Goal: Task Accomplishment & Management: Complete application form

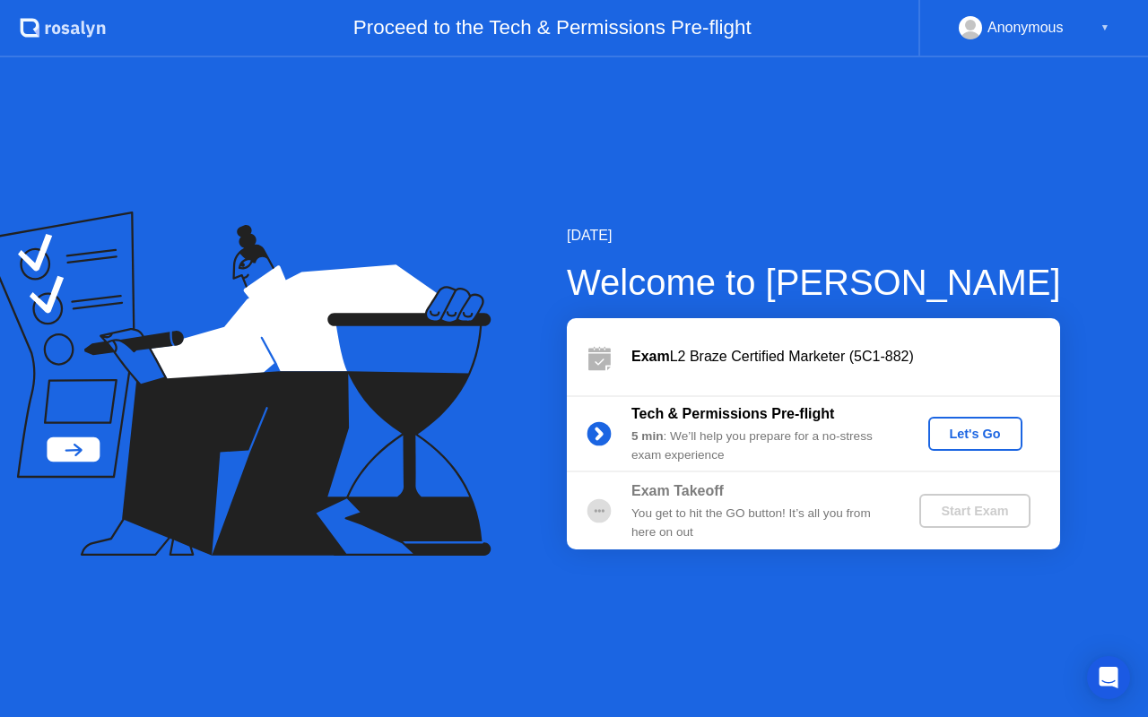
click at [961, 436] on div "Let's Go" at bounding box center [975, 434] width 80 height 14
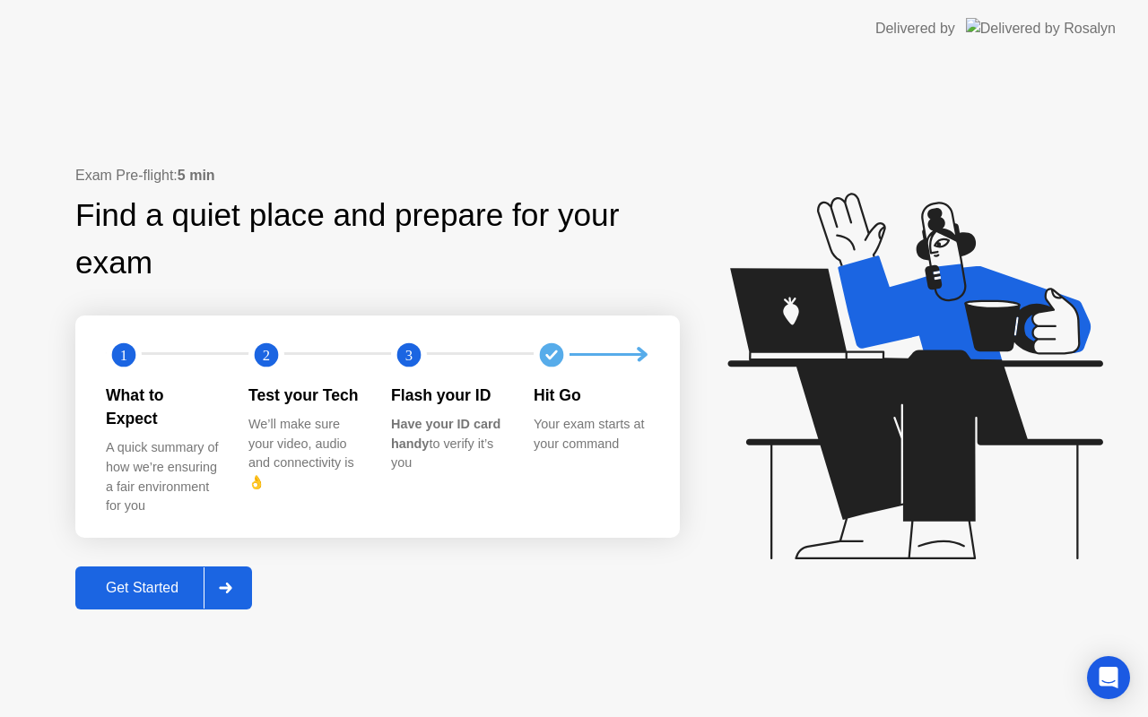
click at [113, 580] on div "Get Started" at bounding box center [142, 588] width 123 height 16
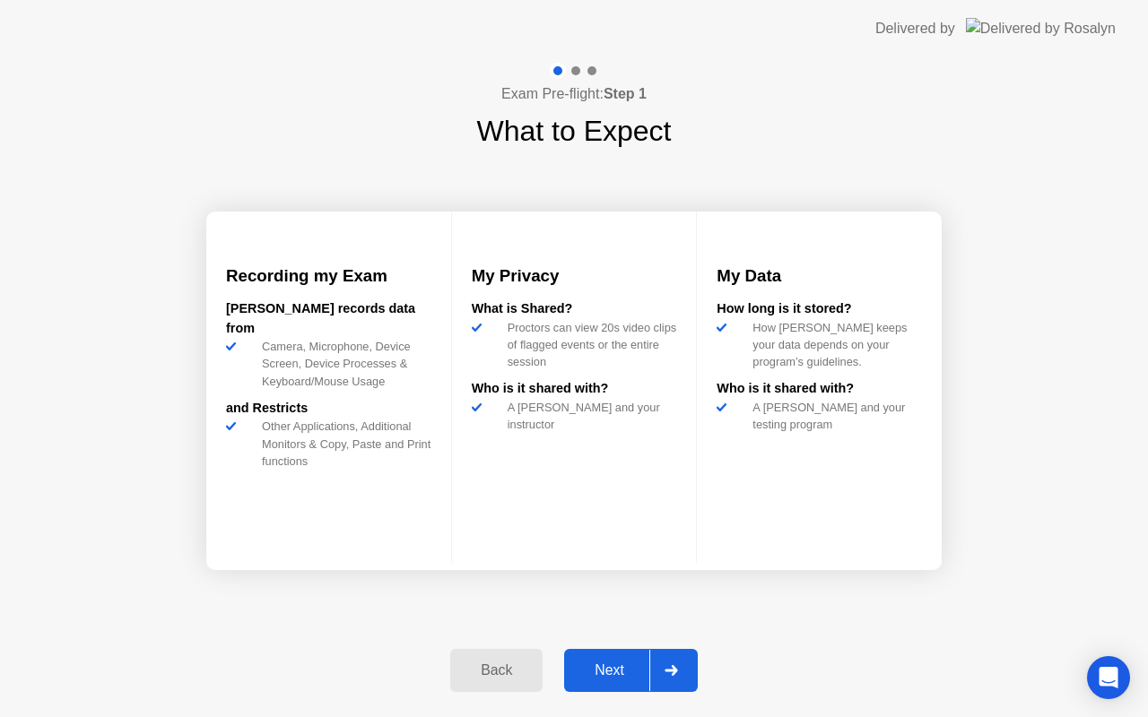
click at [593, 672] on div "Next" at bounding box center [609, 671] width 80 height 16
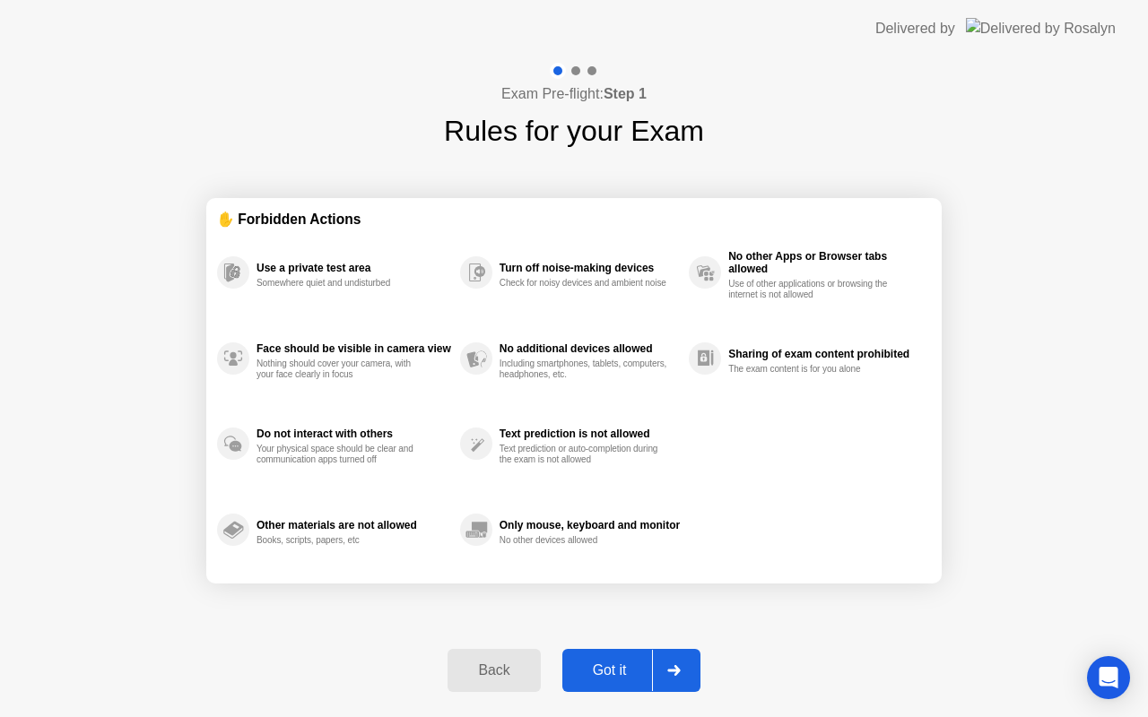
click at [610, 663] on div "Got it" at bounding box center [609, 671] width 84 height 16
select select "**********"
select select "*******"
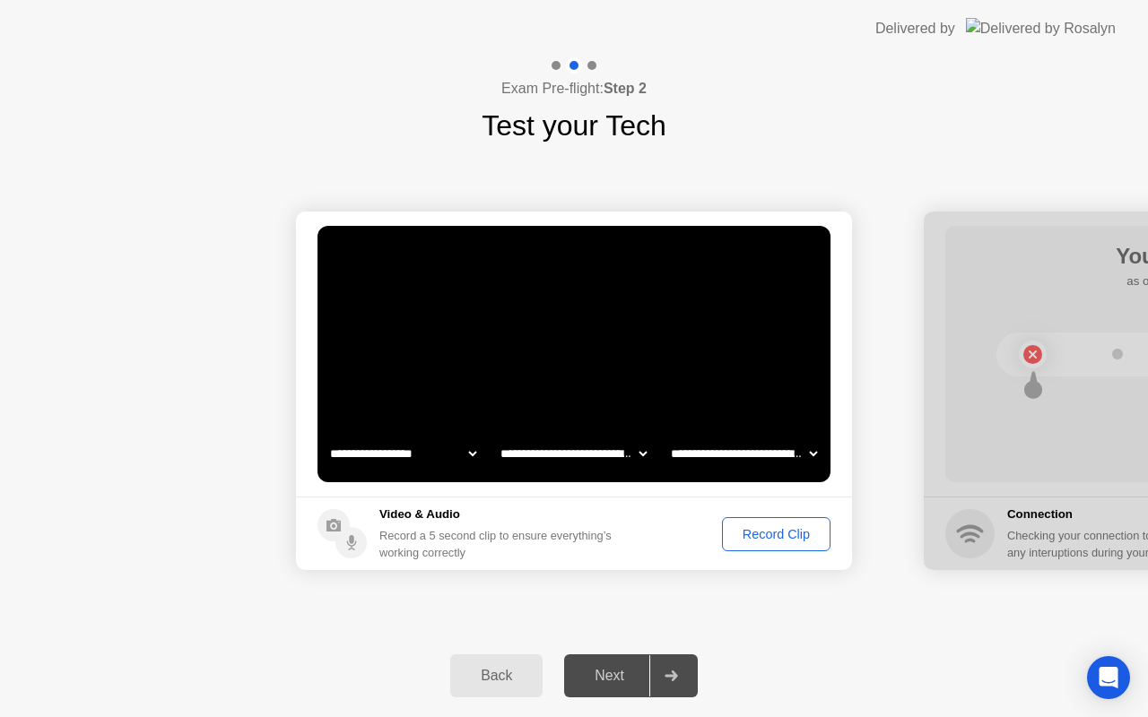
click at [784, 527] on div "Record Clip" at bounding box center [776, 534] width 96 height 14
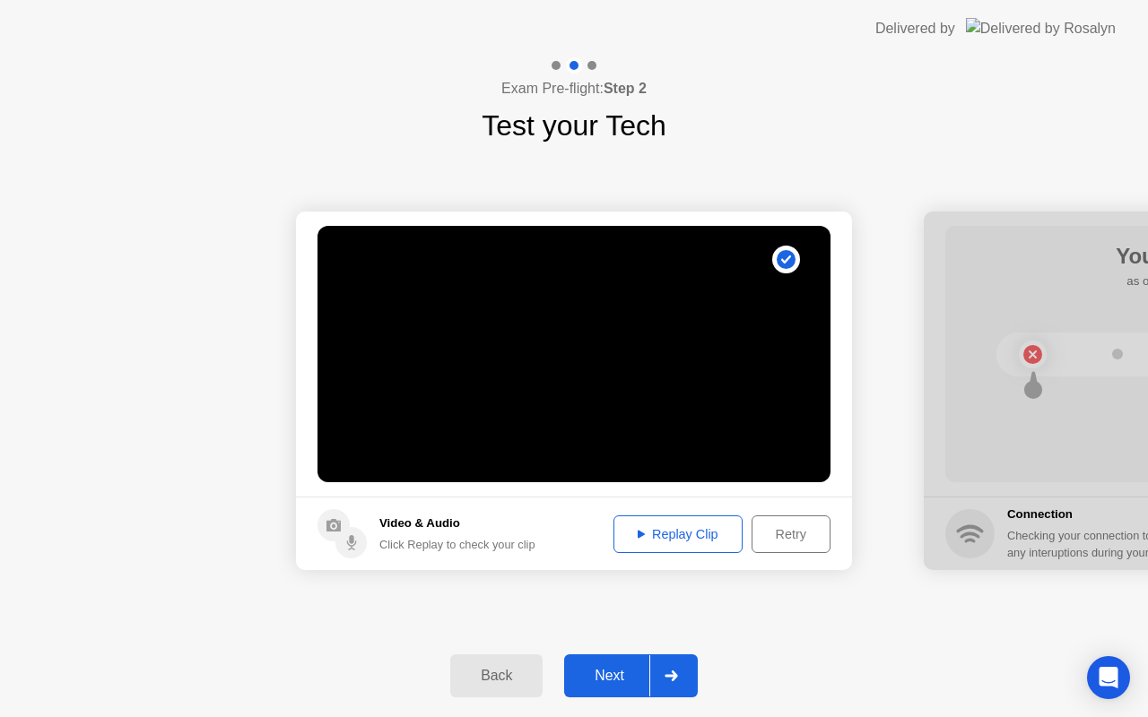
click at [612, 687] on button "Next" at bounding box center [631, 675] width 134 height 43
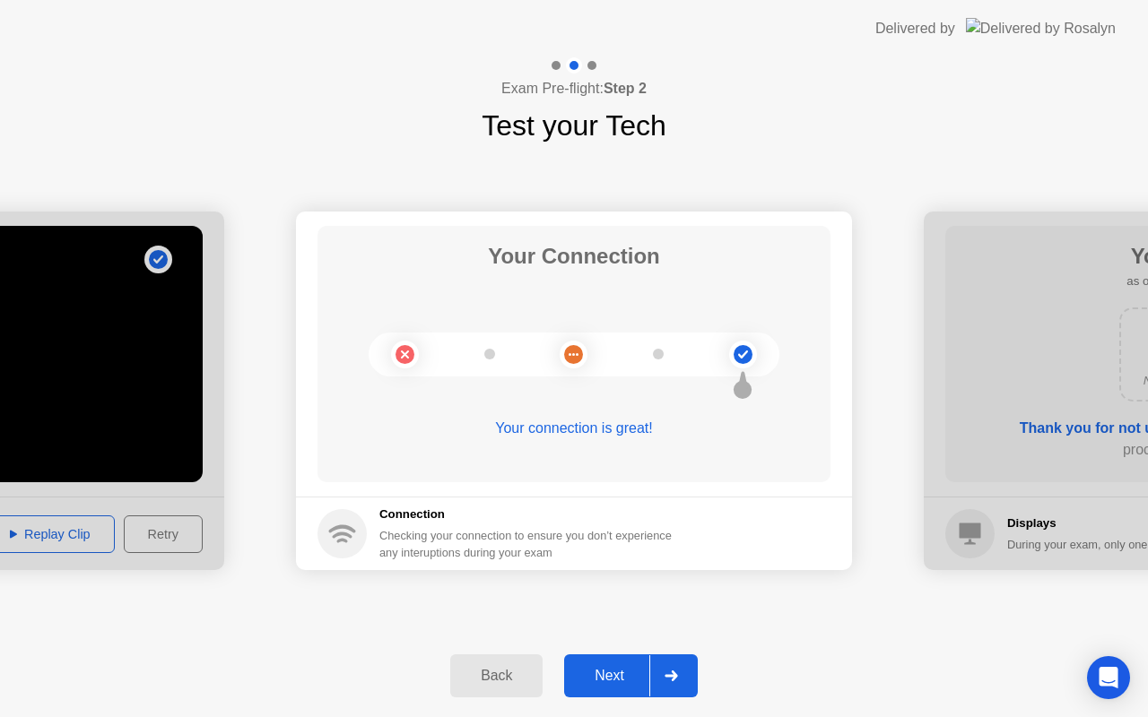
click at [620, 670] on div "Next" at bounding box center [609, 676] width 80 height 16
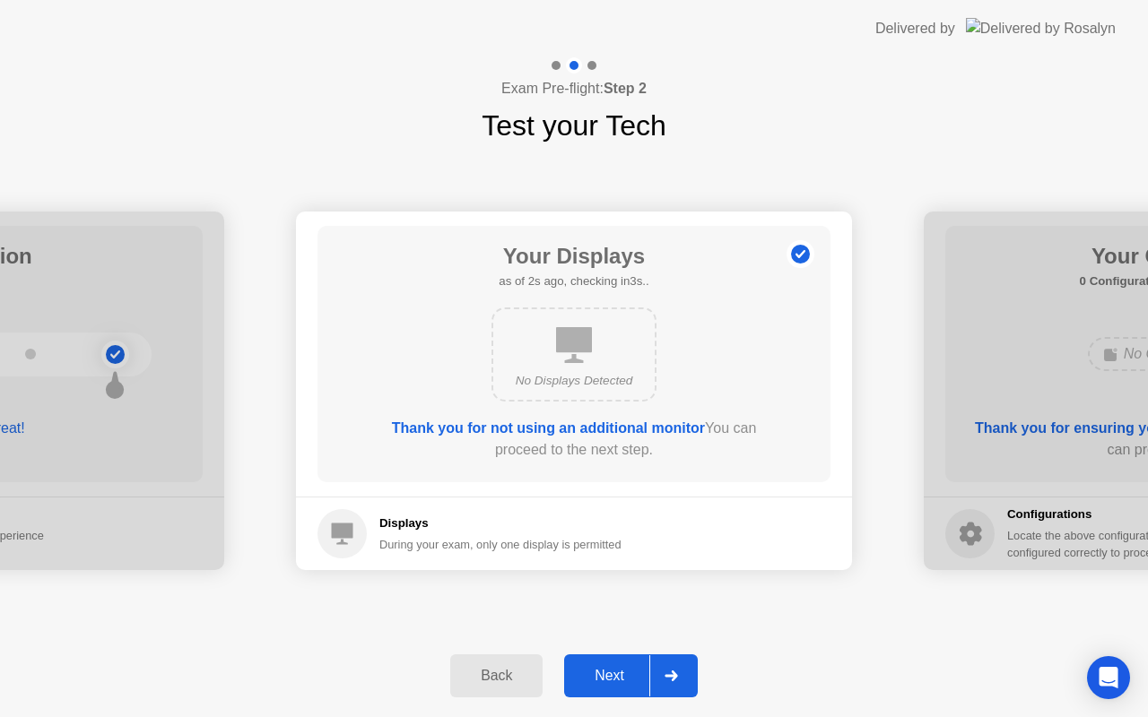
click at [603, 684] on div "Next" at bounding box center [609, 676] width 80 height 16
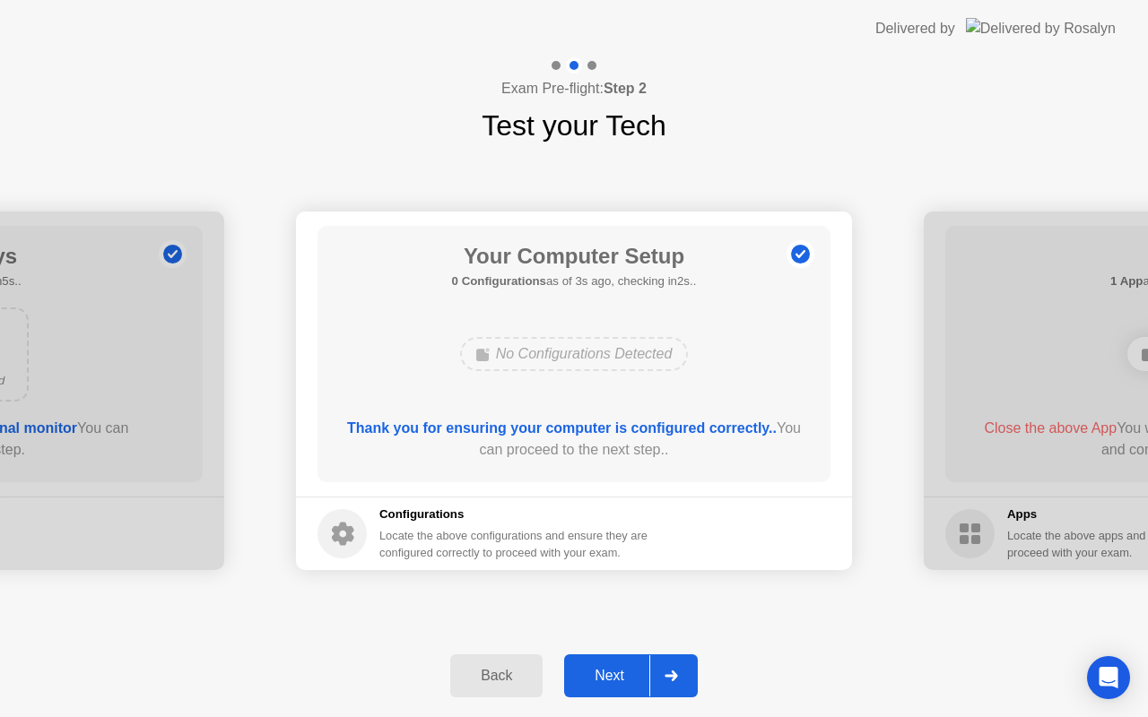
click at [608, 672] on div "Next" at bounding box center [609, 676] width 80 height 16
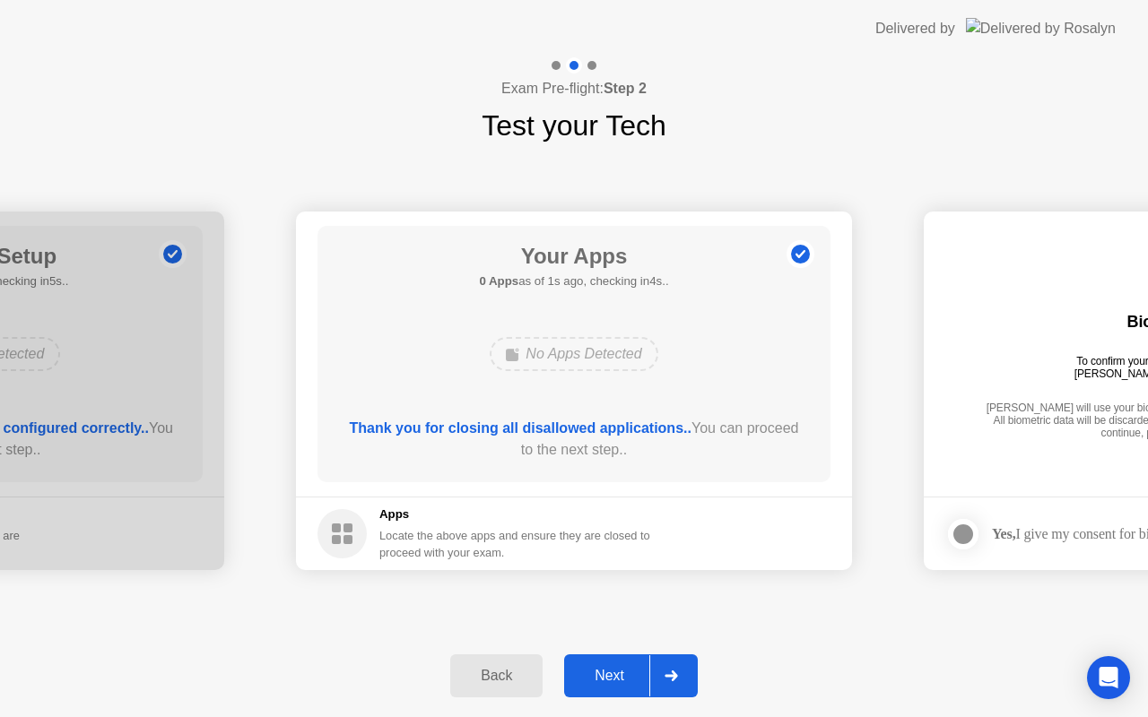
click at [610, 687] on button "Next" at bounding box center [631, 675] width 134 height 43
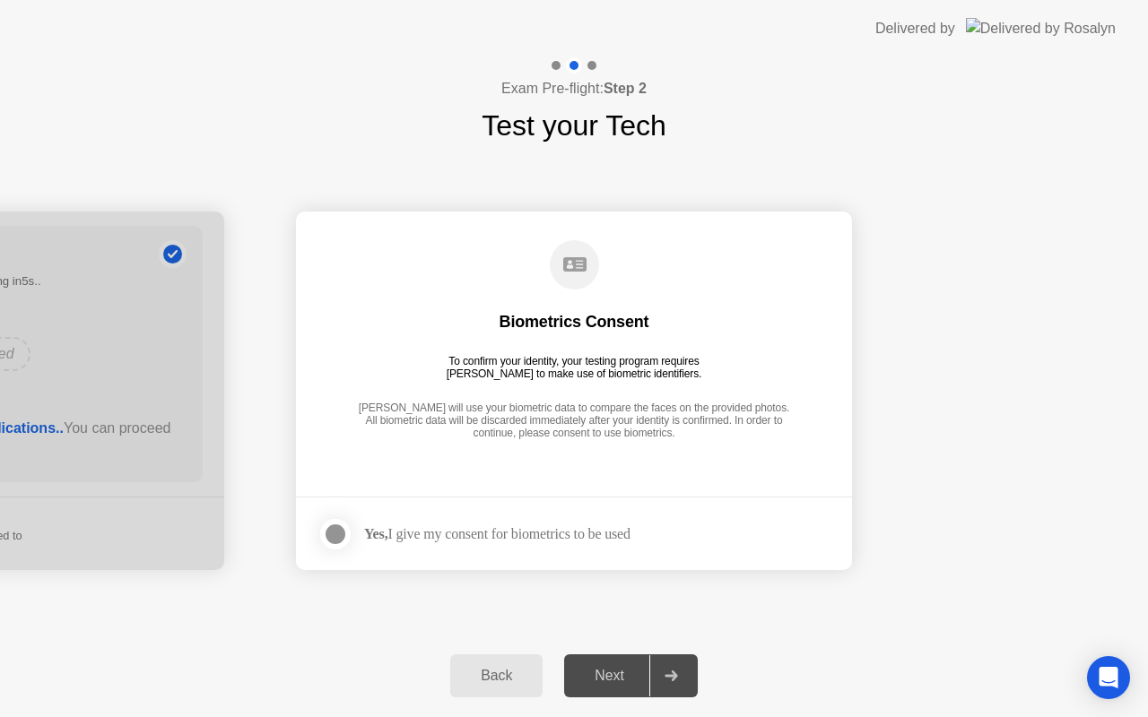
click at [317, 539] on label at bounding box center [340, 534] width 47 height 36
click at [618, 681] on div "Next" at bounding box center [609, 676] width 80 height 16
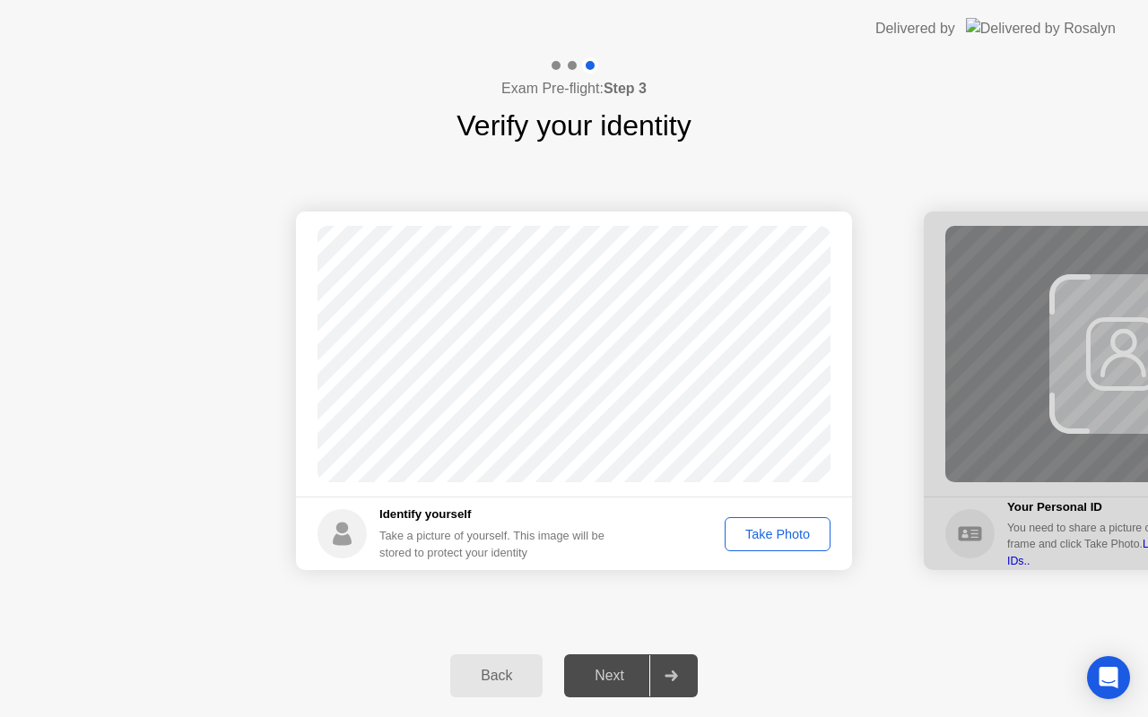
click at [742, 531] on div "Take Photo" at bounding box center [777, 534] width 93 height 14
click at [602, 675] on div "Next" at bounding box center [609, 676] width 80 height 16
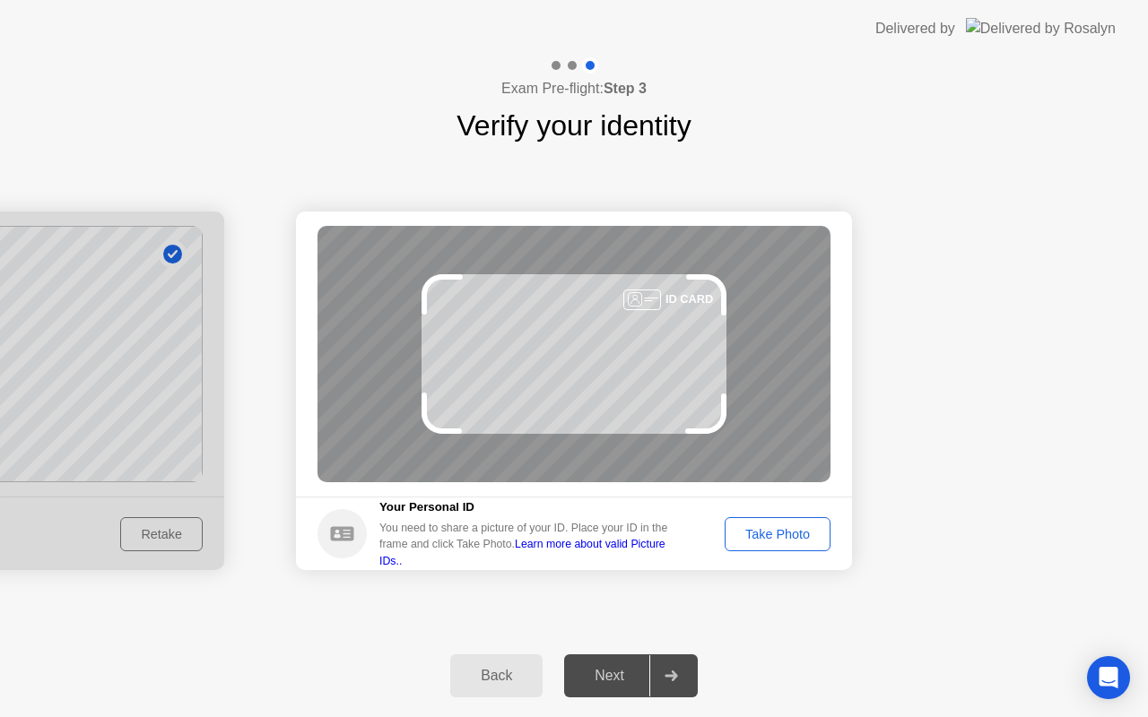
click at [772, 547] on button "Take Photo" at bounding box center [777, 534] width 106 height 34
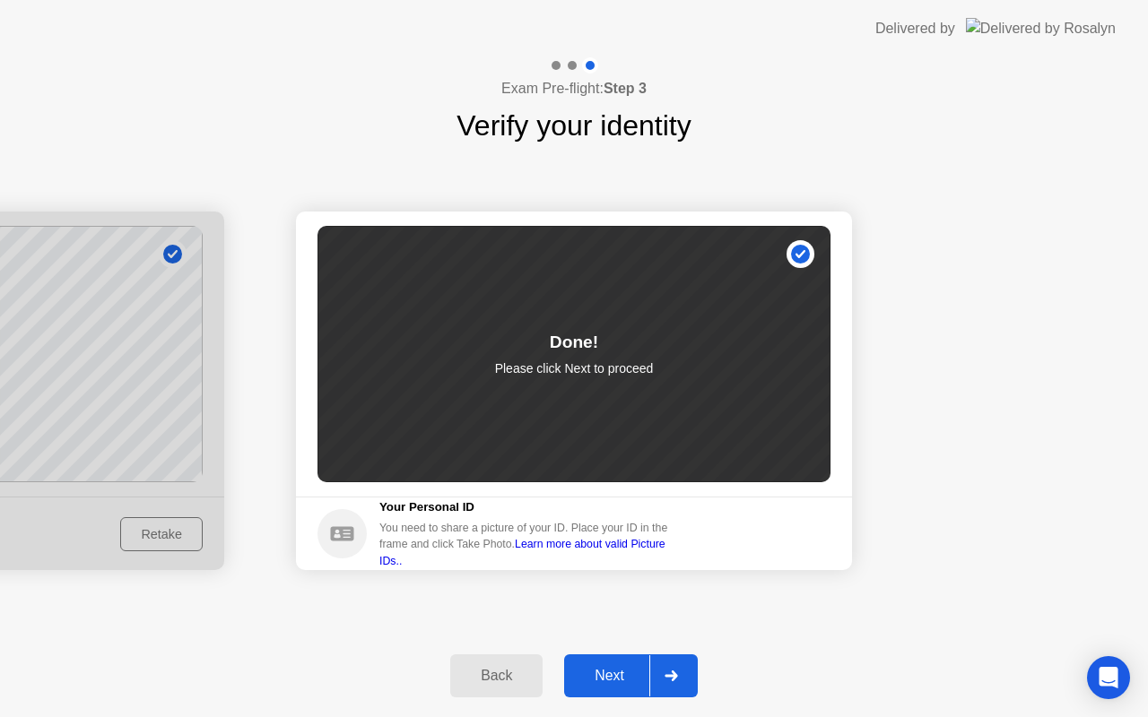
click at [620, 671] on div "Next" at bounding box center [609, 676] width 80 height 16
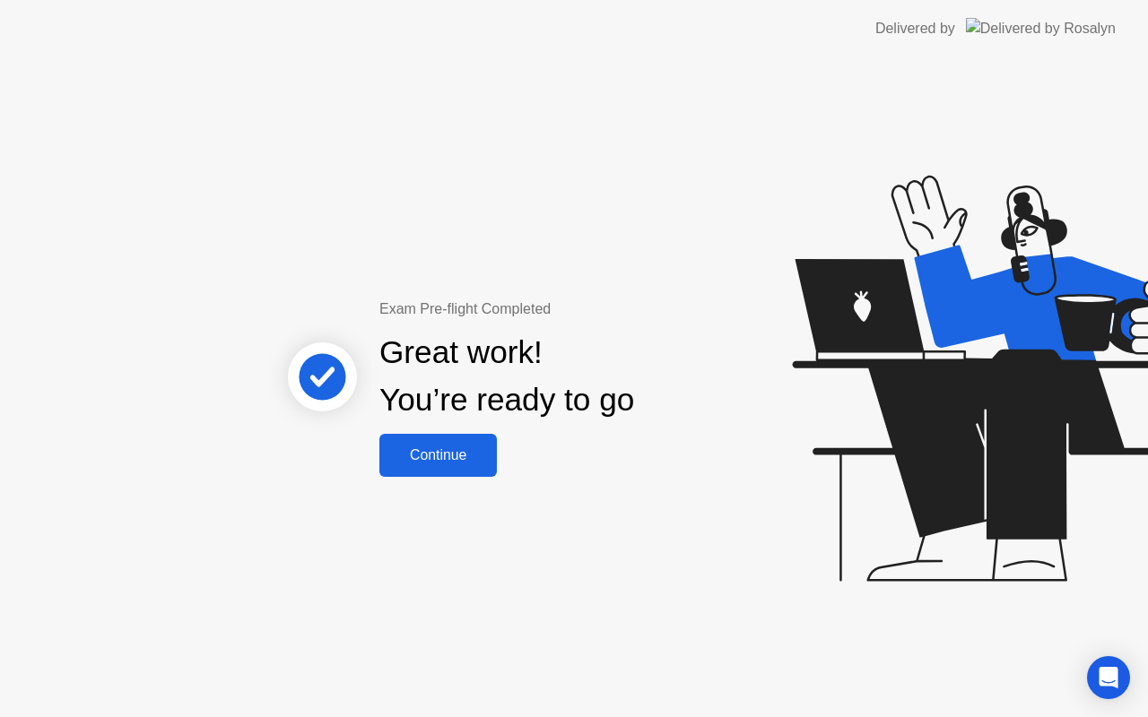
click at [449, 461] on div "Continue" at bounding box center [438, 455] width 107 height 16
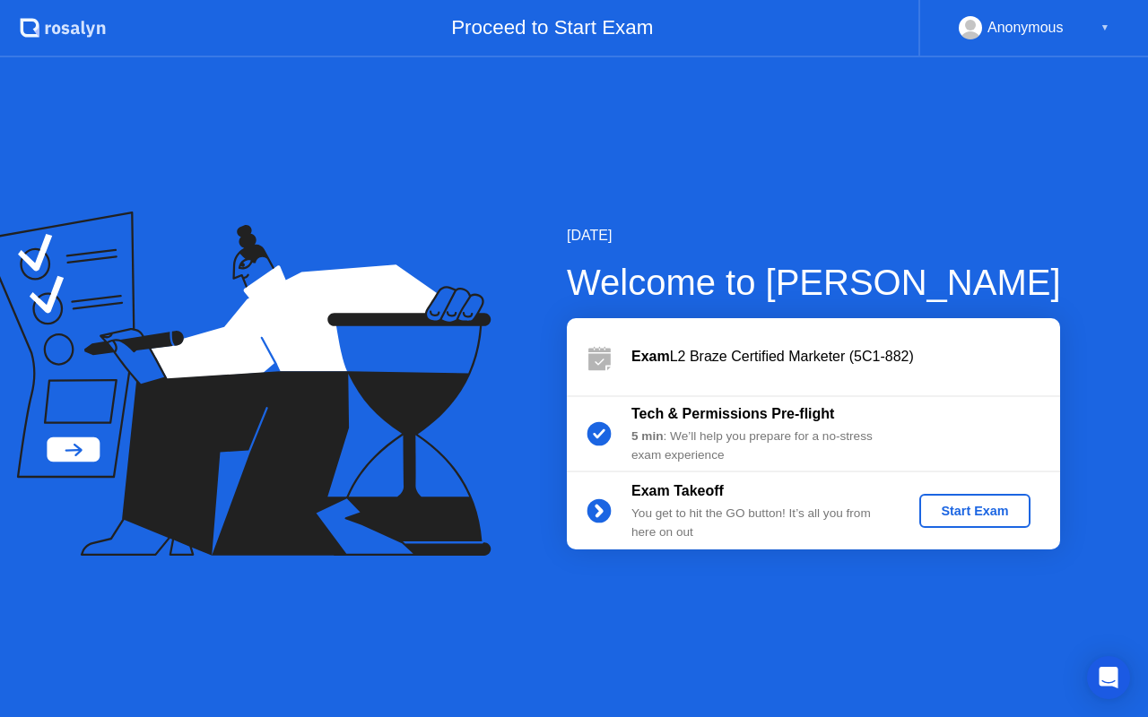
click at [948, 507] on div "Start Exam" at bounding box center [974, 511] width 96 height 14
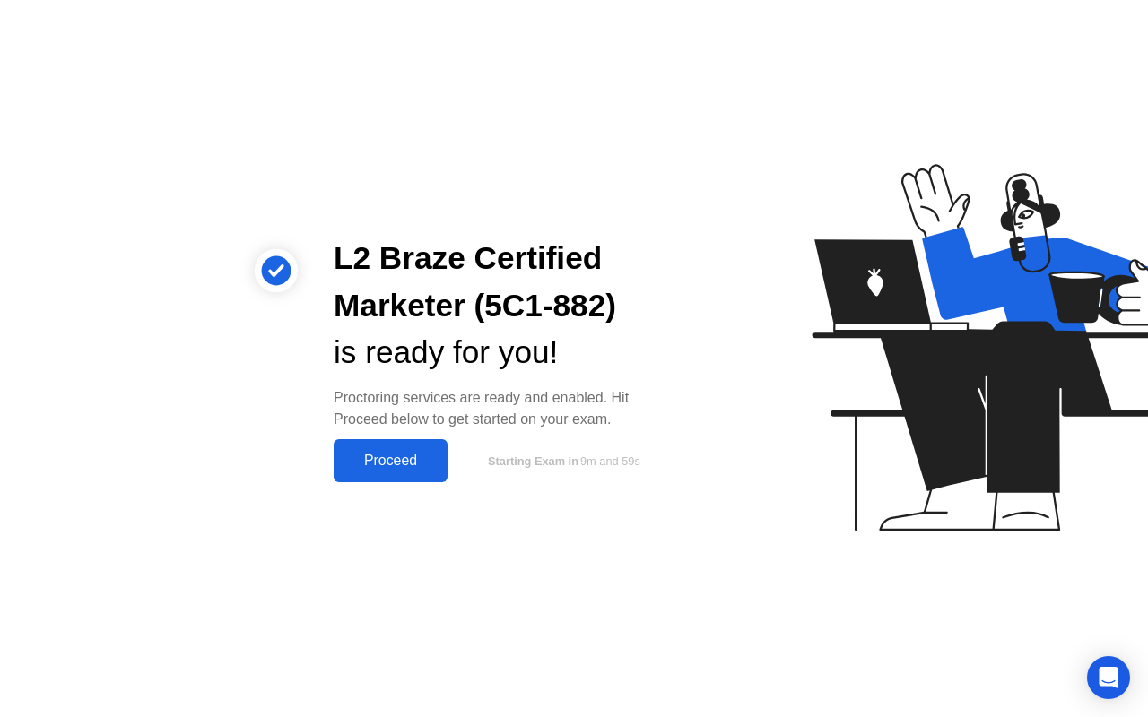
click at [376, 453] on div "Proceed" at bounding box center [390, 461] width 103 height 16
